Goal: Task Accomplishment & Management: Manage account settings

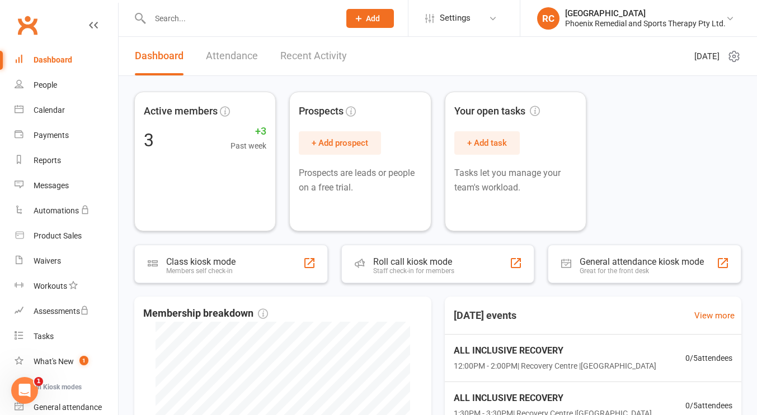
scroll to position [79, 0]
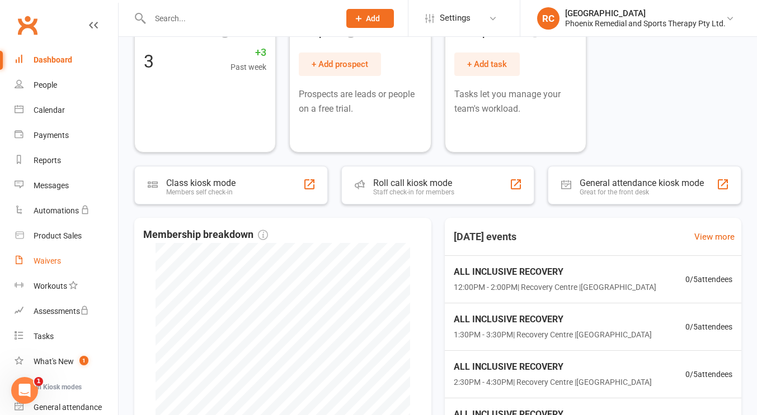
click at [53, 265] on div "Waivers" at bounding box center [47, 261] width 27 height 9
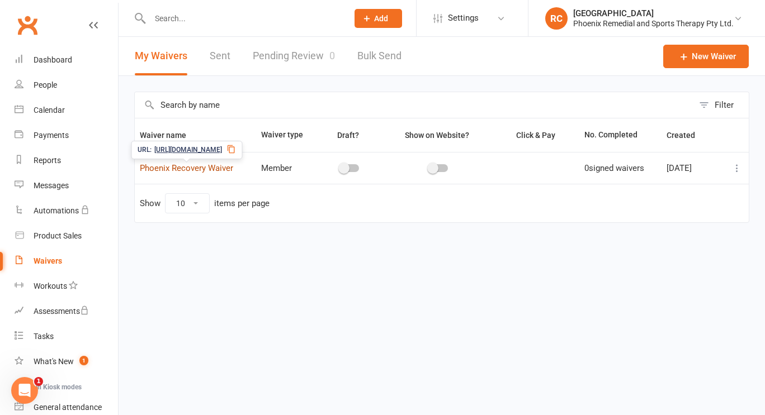
click at [219, 167] on link "Phoenix Recovery Waiver" at bounding box center [186, 168] width 93 height 10
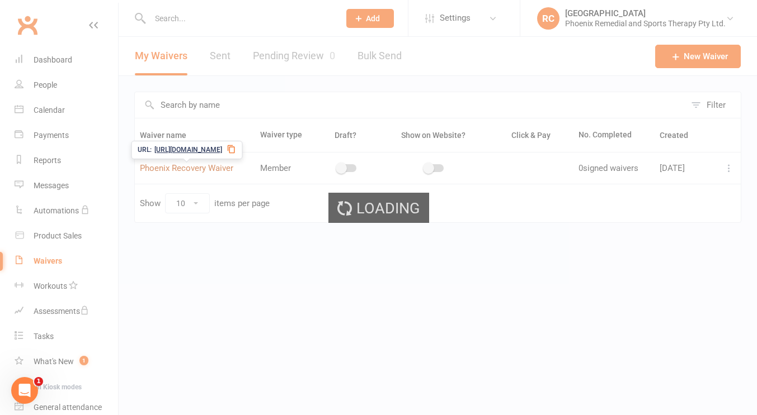
select select "do_not_copy_answers"
select select "checkbox"
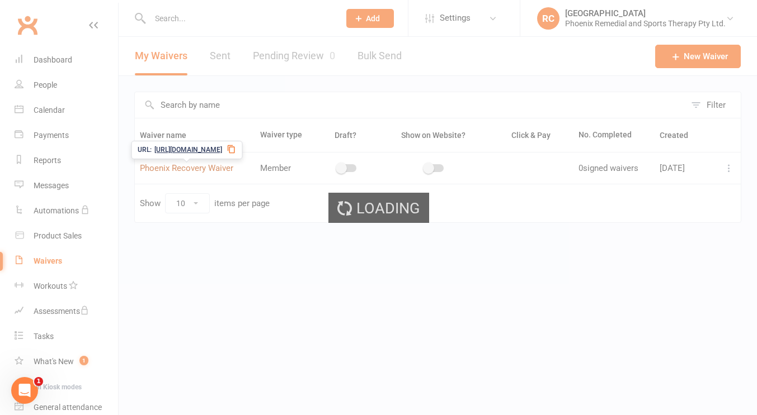
select select "checkbox"
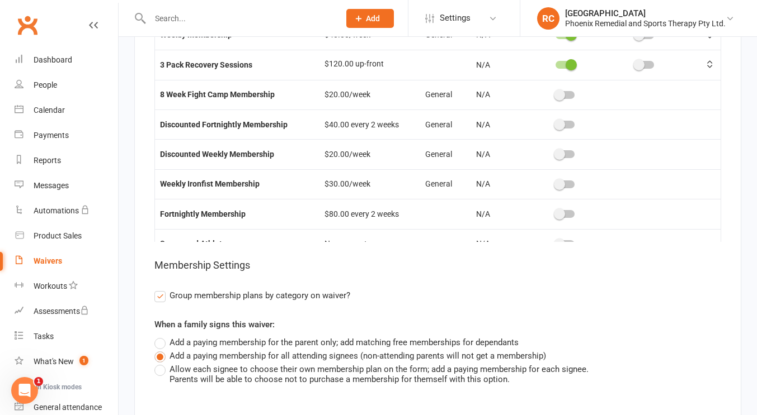
scroll to position [109, 0]
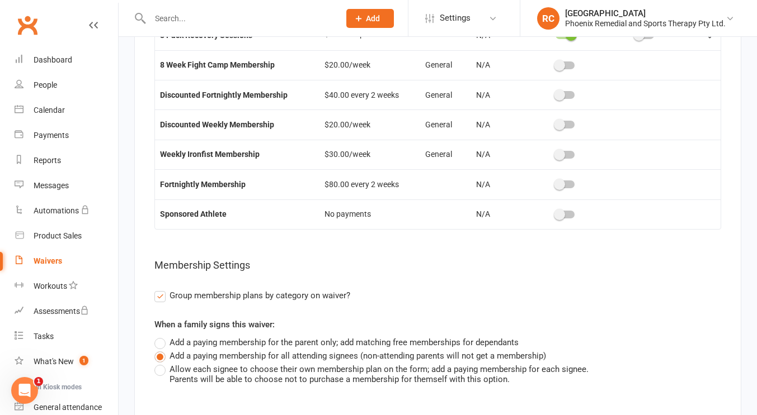
click at [554, 189] on span at bounding box center [559, 184] width 11 height 11
click at [555, 183] on input "checkbox" at bounding box center [555, 183] width 0 height 0
click at [558, 160] on switch at bounding box center [565, 156] width 28 height 9
click at [554, 154] on span at bounding box center [559, 154] width 11 height 11
click at [555, 153] on input "checkbox" at bounding box center [555, 153] width 0 height 0
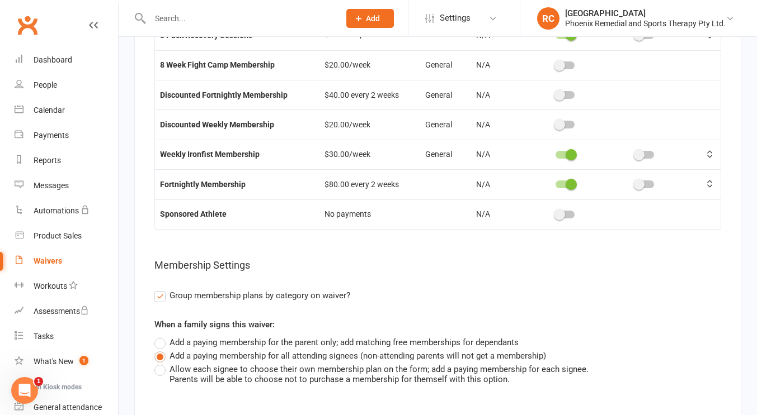
click at [554, 126] on span at bounding box center [559, 124] width 11 height 11
click at [555, 123] on input "checkbox" at bounding box center [555, 123] width 0 height 0
click at [557, 100] on span at bounding box center [559, 94] width 11 height 11
click at [555, 93] on input "checkbox" at bounding box center [555, 93] width 0 height 0
click at [557, 70] on span at bounding box center [559, 65] width 11 height 11
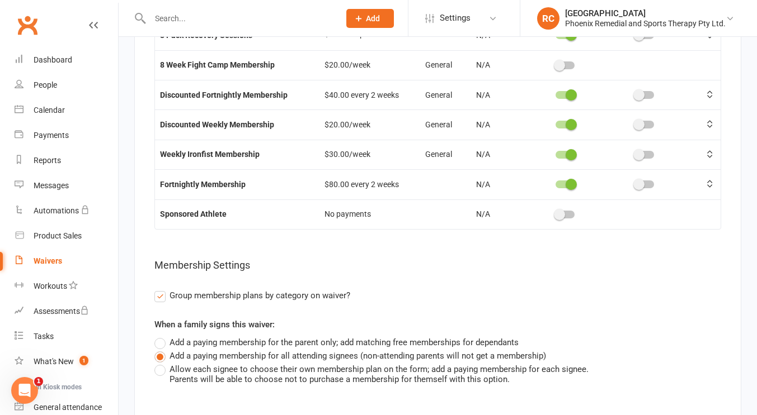
click at [555, 64] on input "checkbox" at bounding box center [555, 64] width 0 height 0
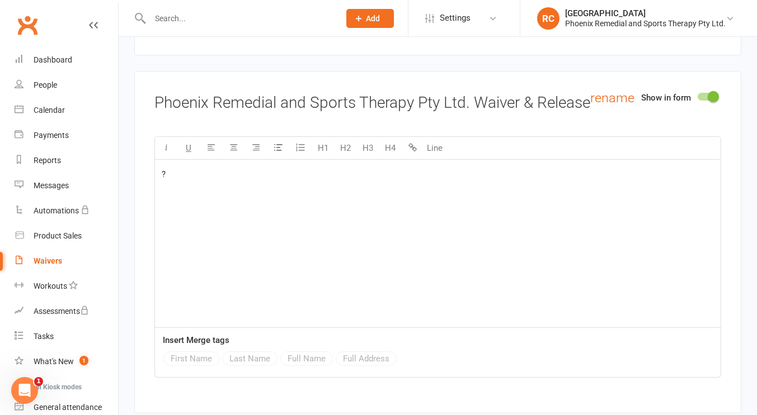
scroll to position [3025, 0]
click at [193, 182] on p "?" at bounding box center [438, 174] width 552 height 13
drag, startPoint x: 193, startPoint y: 184, endPoint x: 136, endPoint y: 176, distance: 57.6
click at [136, 176] on div "Show in form Phoenix Remedial and Sports Therapy Pty Ltd. Waiver & Release rena…" at bounding box center [437, 243] width 607 height 343
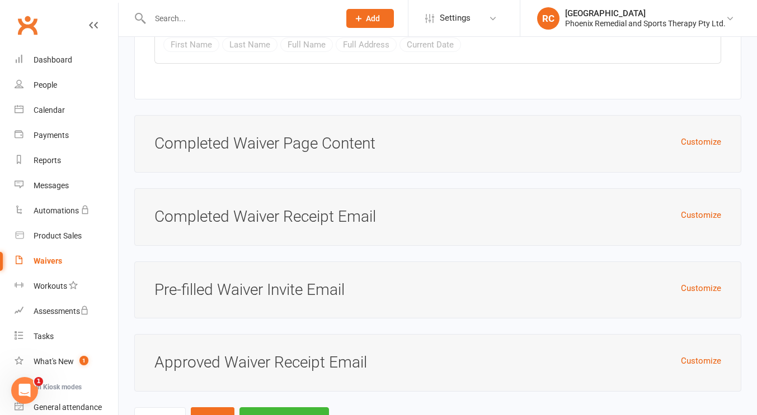
scroll to position [4951, 0]
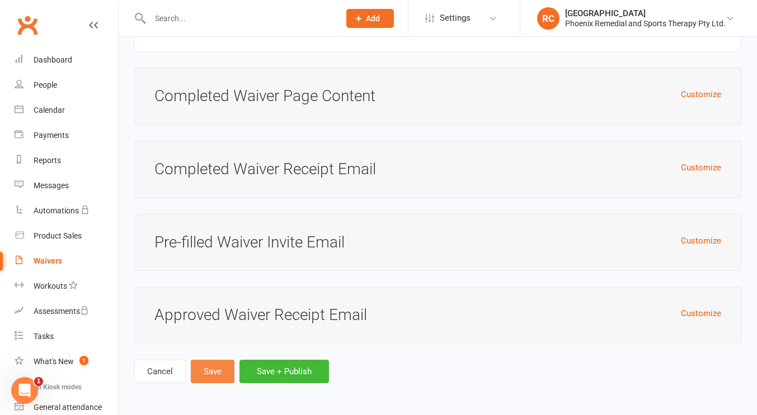
click at [225, 368] on button "Save" at bounding box center [213, 371] width 44 height 23
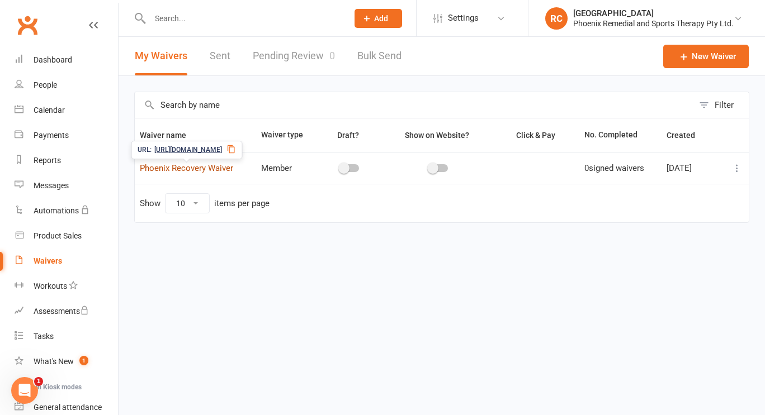
click at [203, 171] on link "Phoenix Recovery Waiver" at bounding box center [186, 168] width 93 height 10
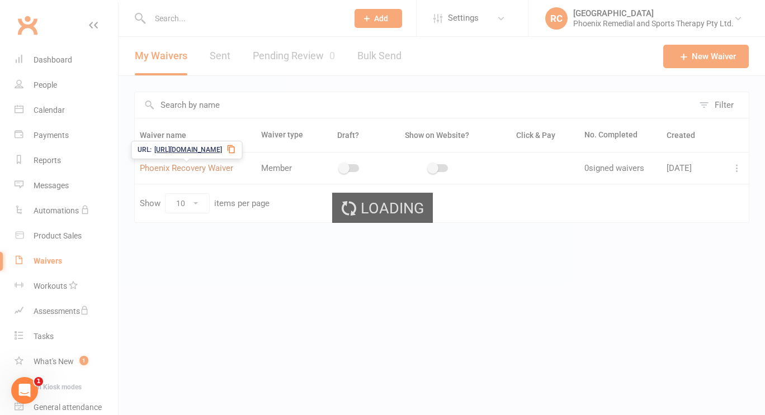
select select "do_not_copy_answers"
select select "checkbox"
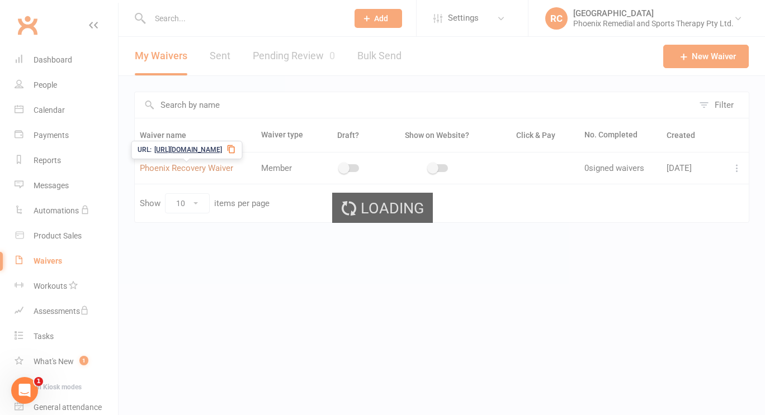
select select "checkbox"
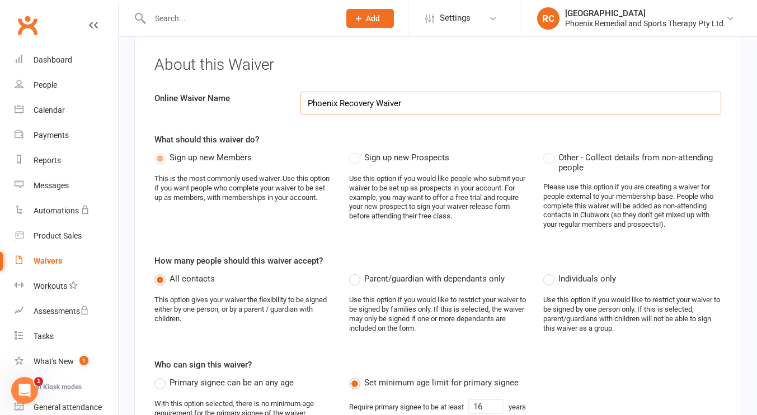
scroll to position [65, 0]
